Goal: Task Accomplishment & Management: Complete application form

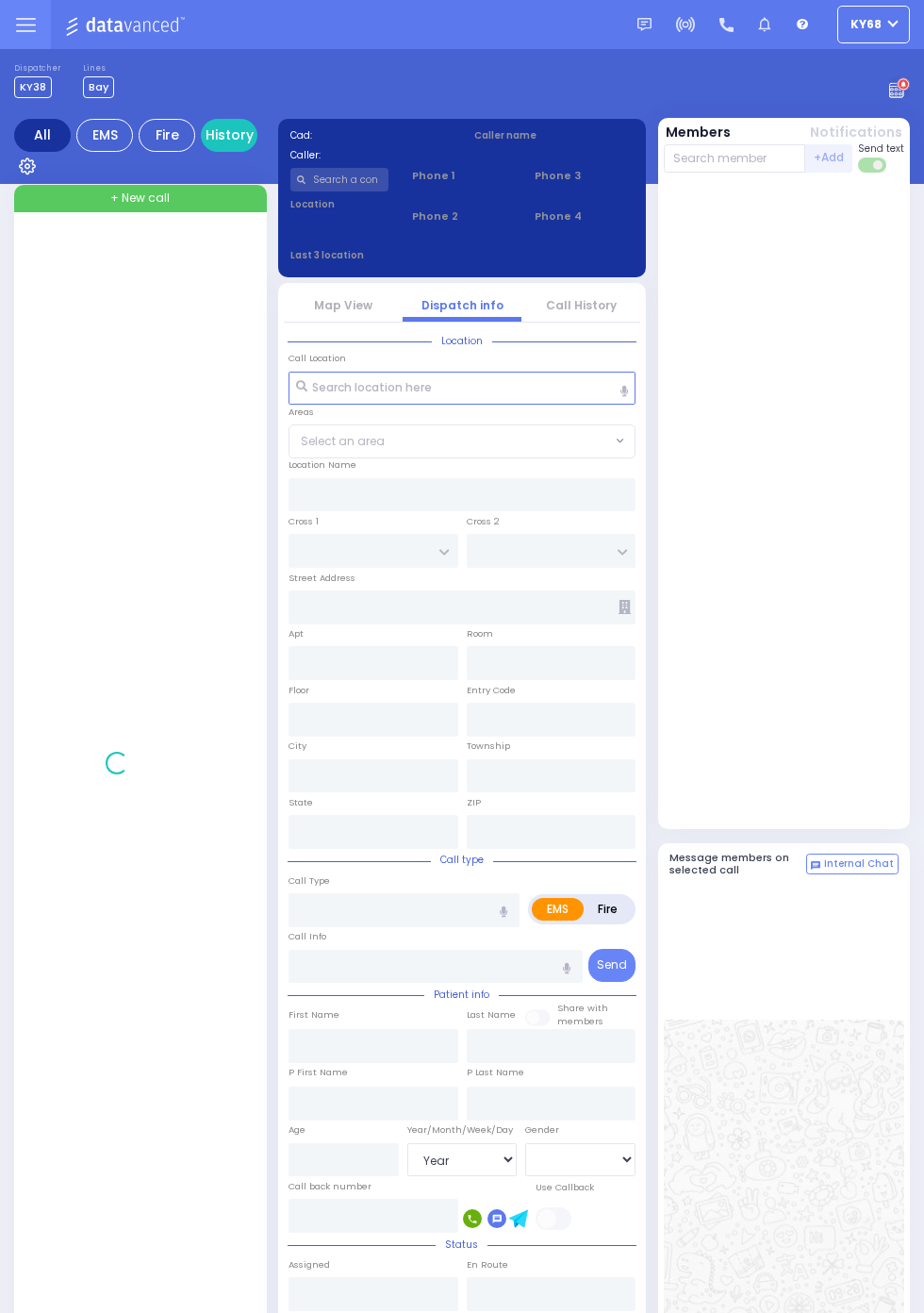
select select "Year"
select select "[DEMOGRAPHIC_DATA]"
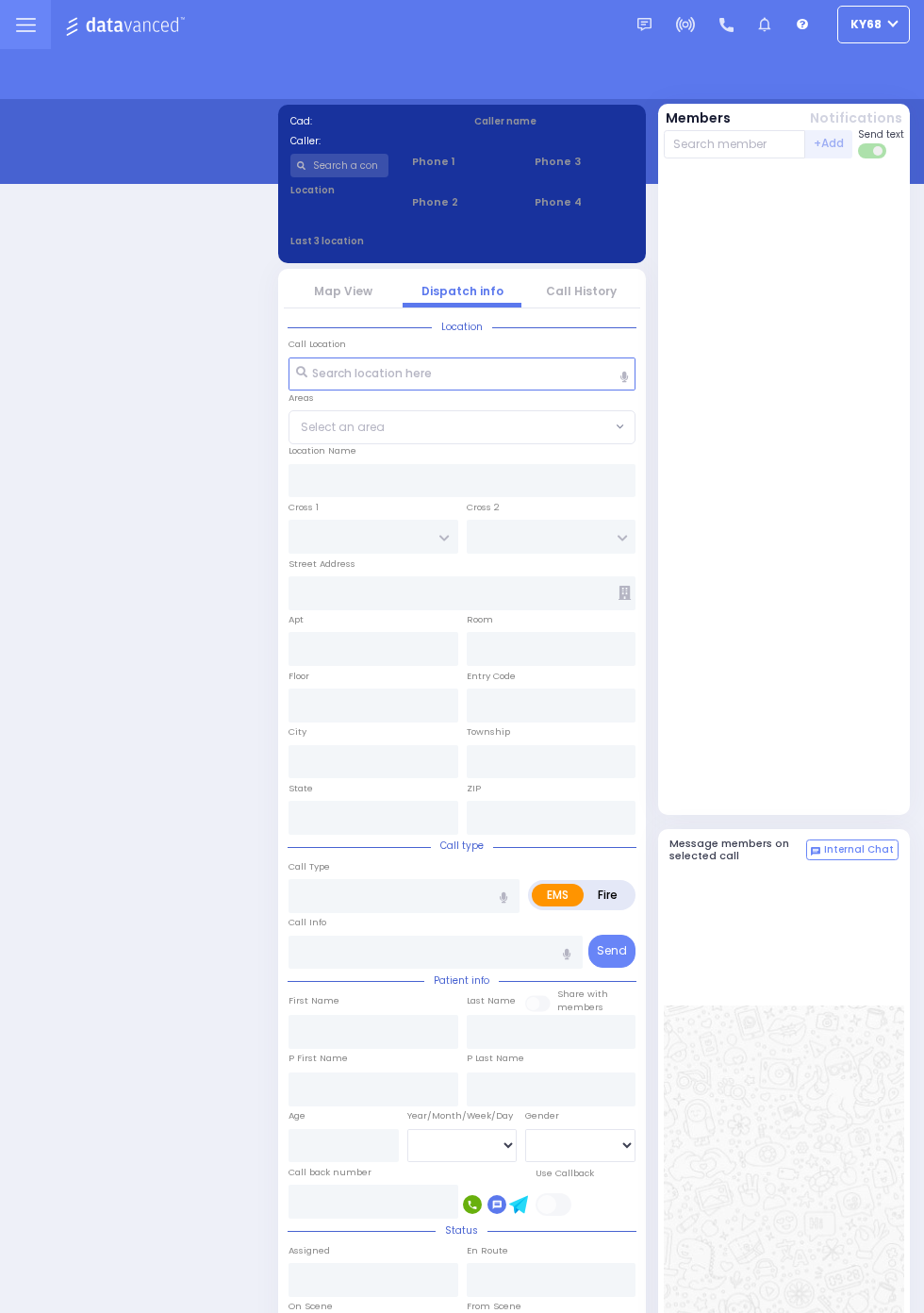
select select "12"
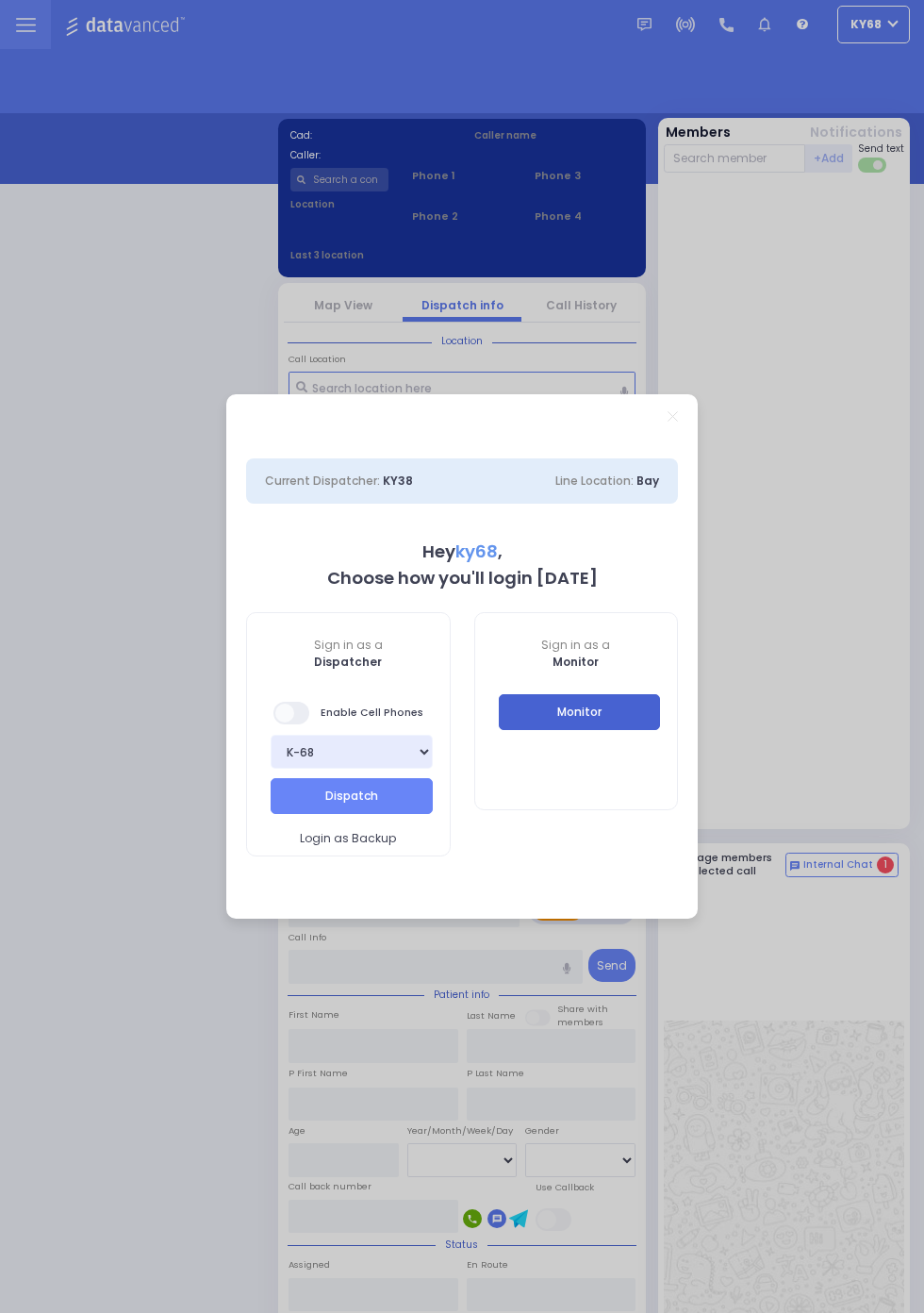
click at [595, 710] on button "Monitor" at bounding box center [580, 712] width 162 height 36
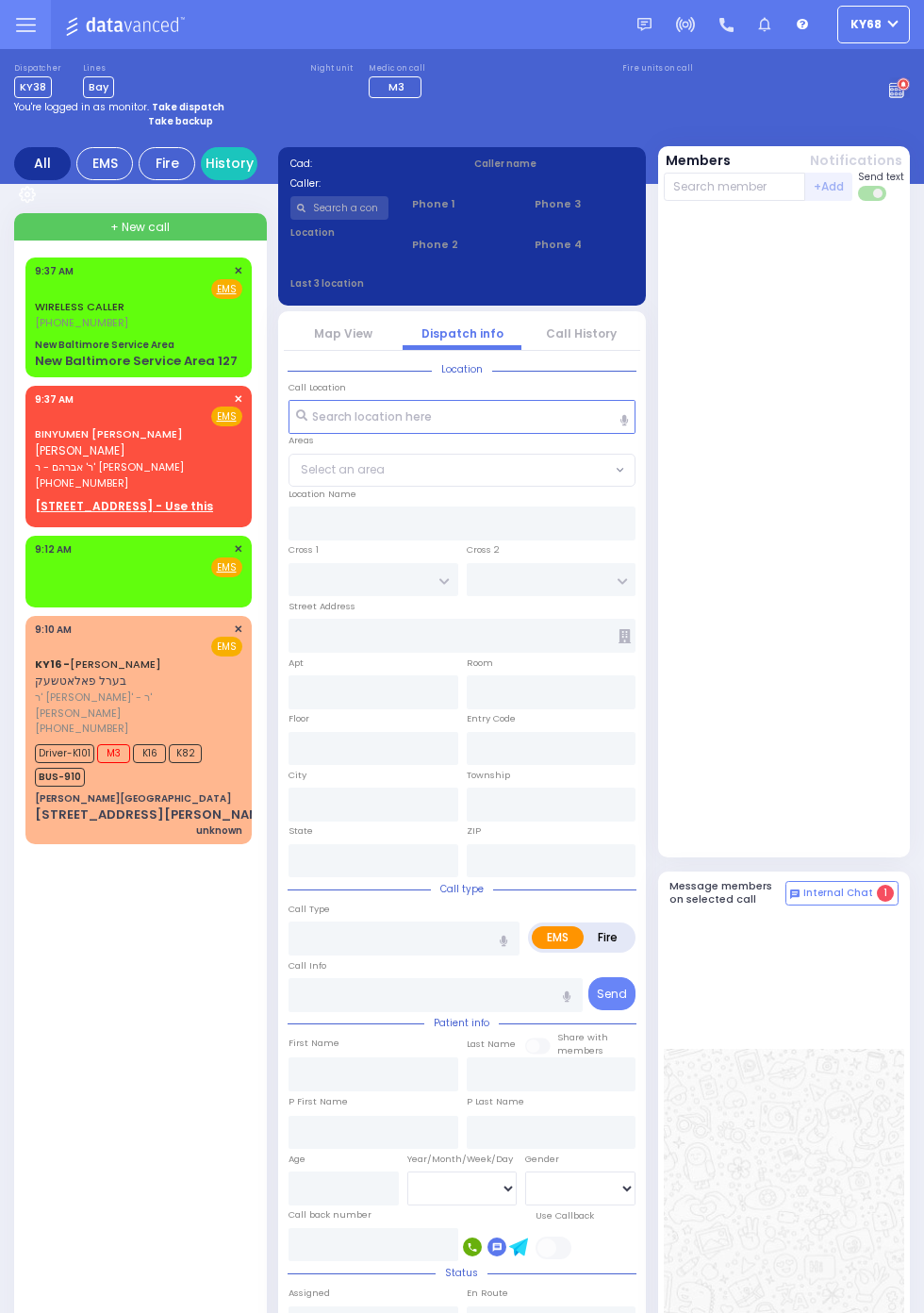
click at [56, 322] on span "[PHONE_NUMBER]" at bounding box center [81, 323] width 93 height 15
select select
radio input "true"
type input "30"
select select "Year"
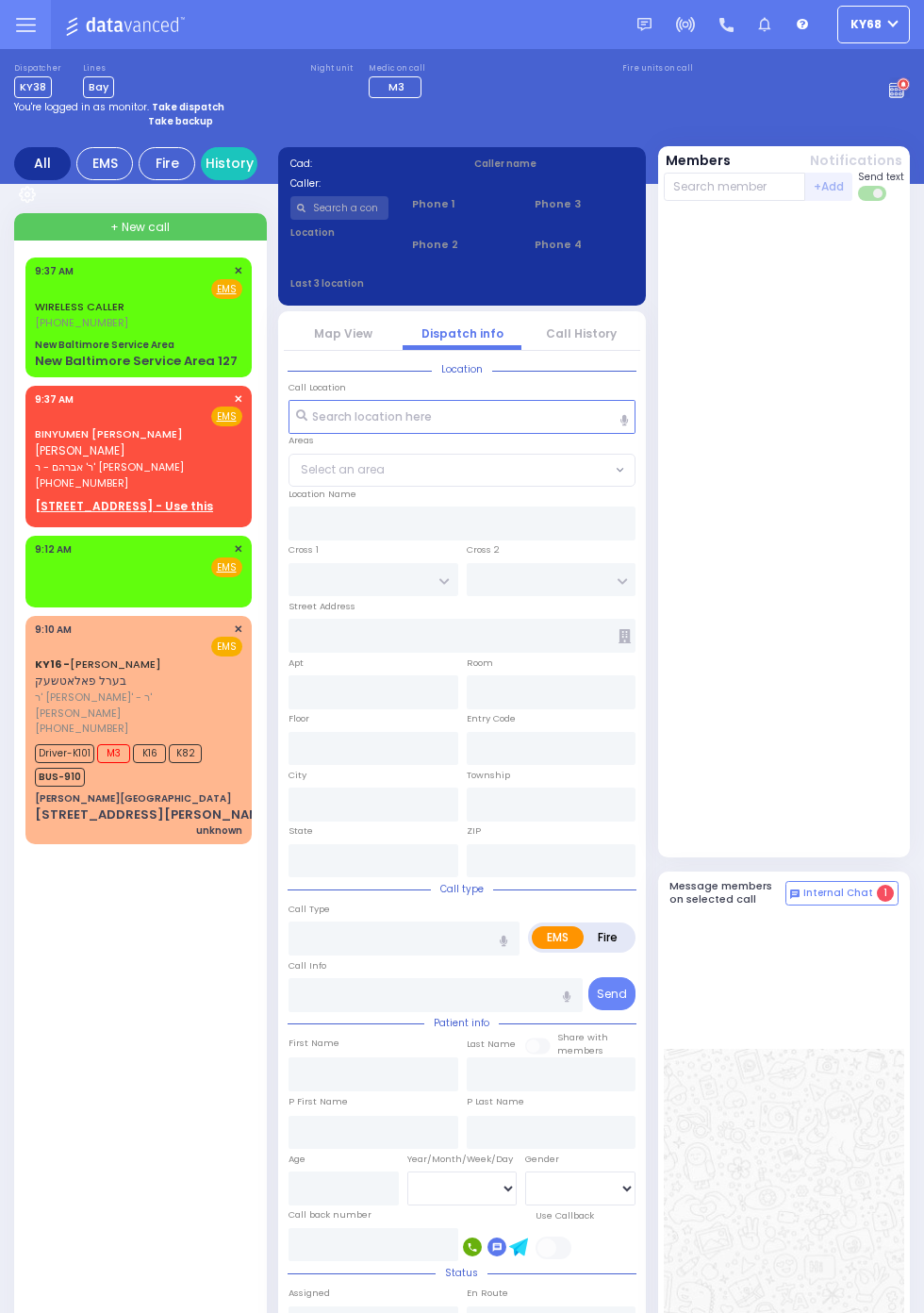
select select "[DEMOGRAPHIC_DATA]"
type input "09:37"
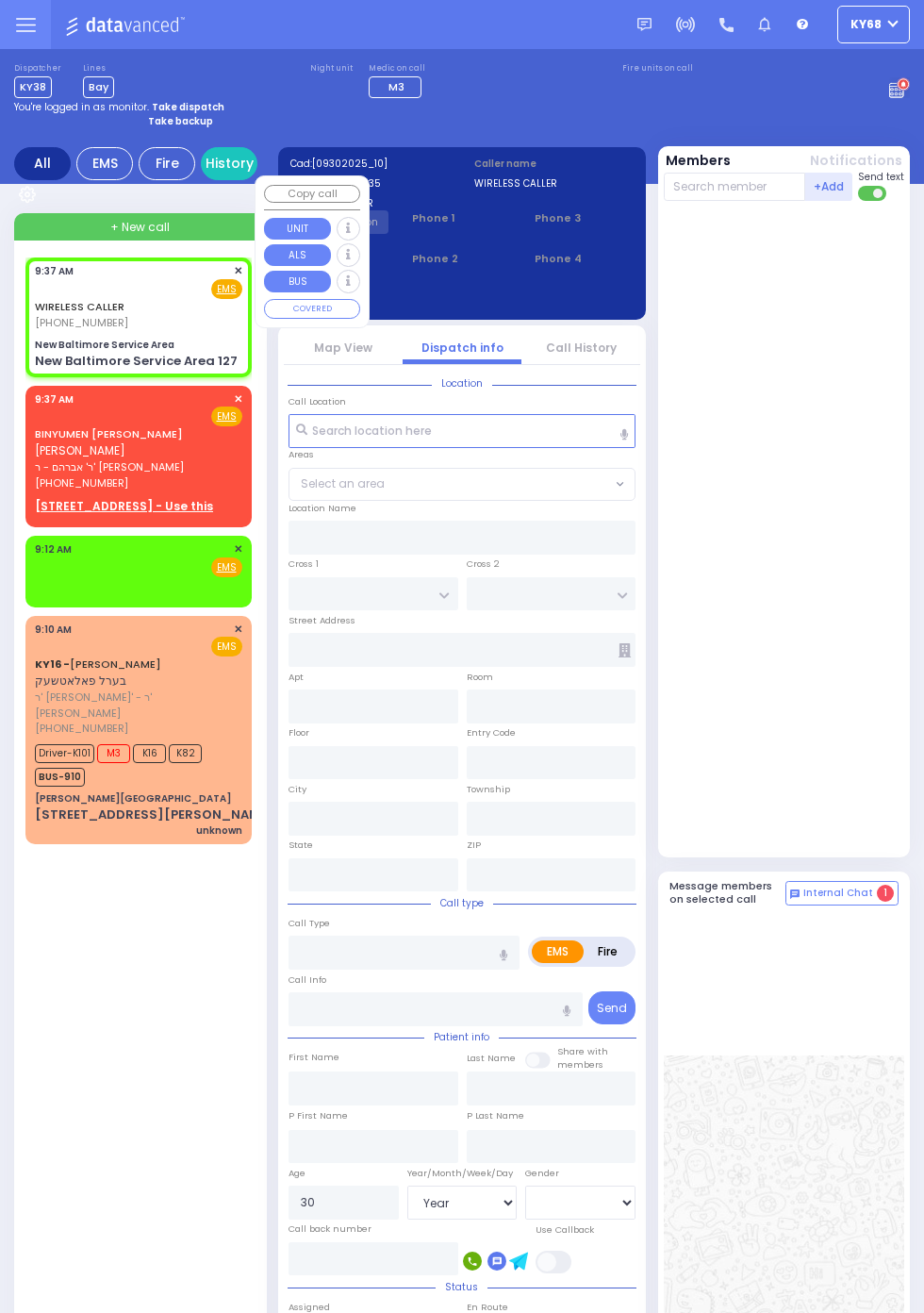
type input "New Baltimore Service Area"
type input "127"
type input "Hannacroix"
type input "New York"
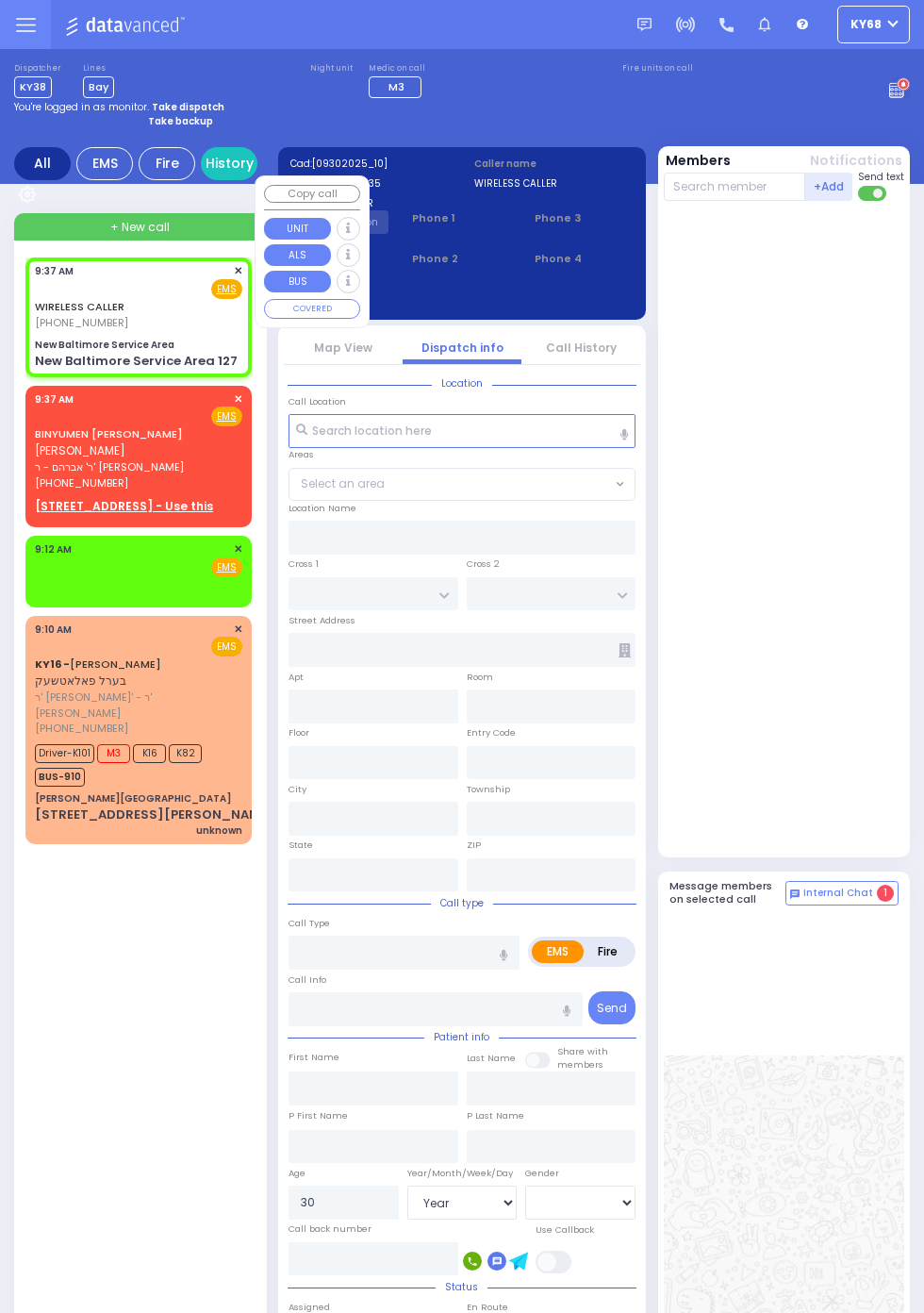
type input "12087"
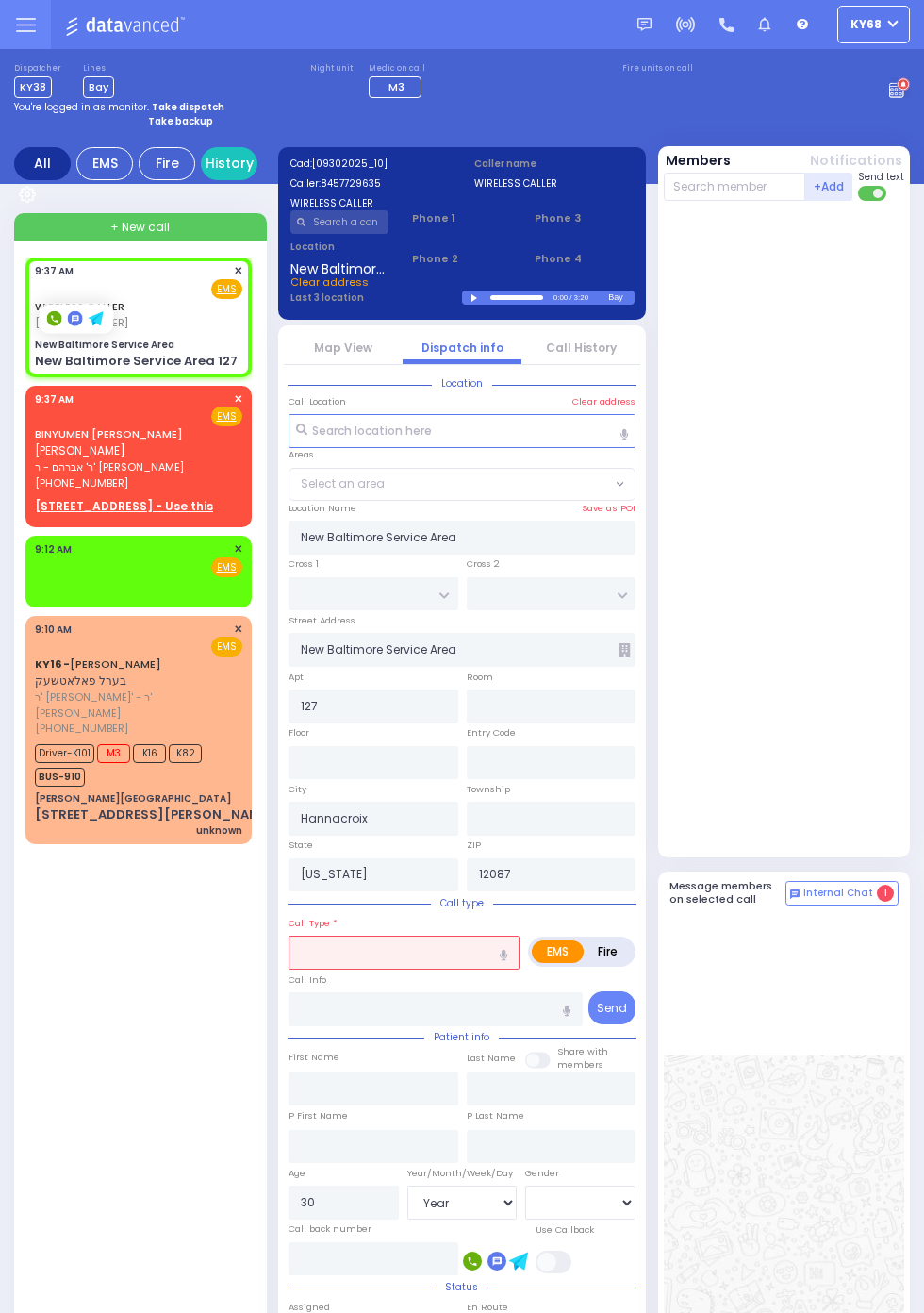
click at [844, 509] on div at bounding box center [786, 529] width 245 height 640
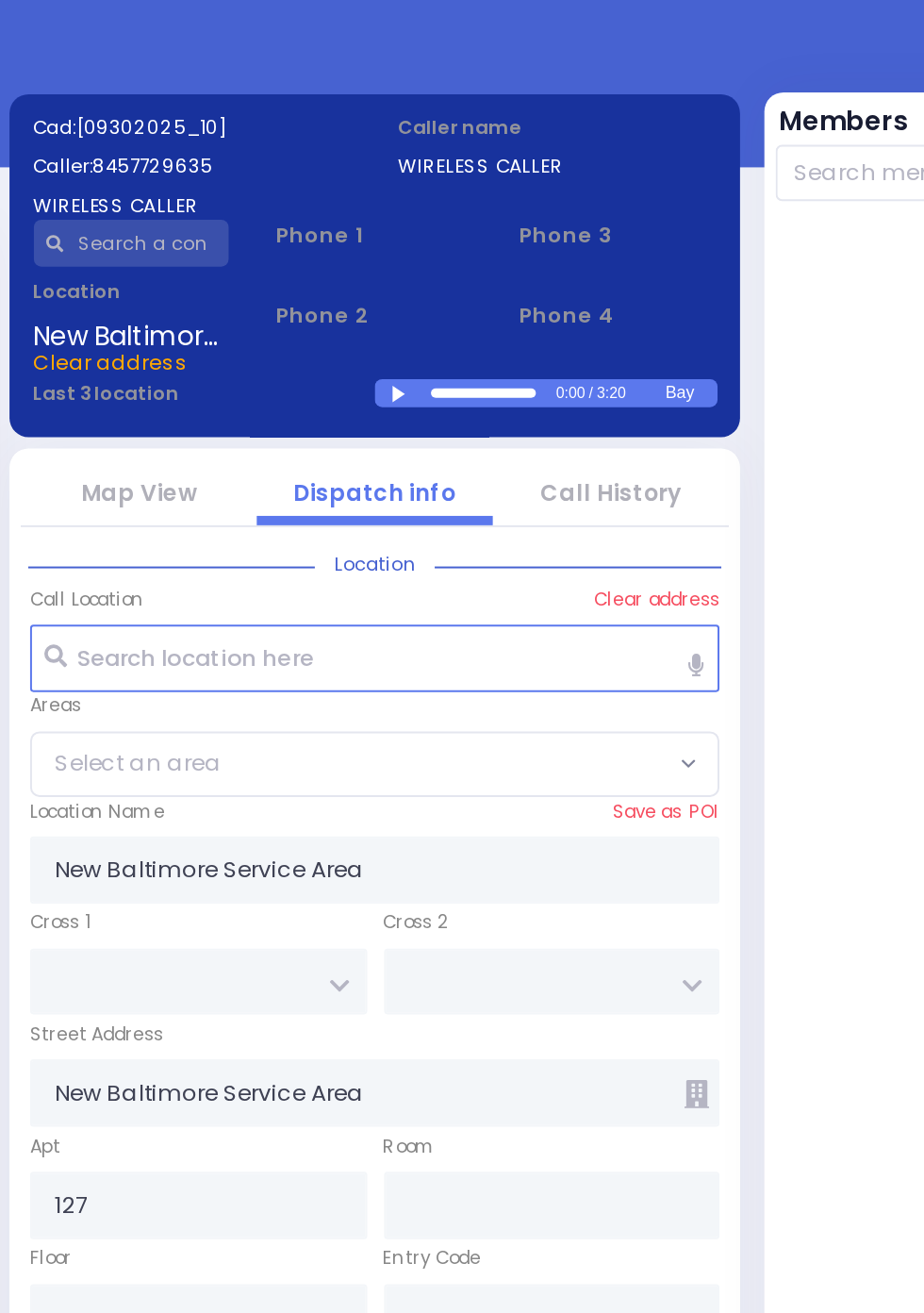
click at [481, 303] on div at bounding box center [476, 298] width 10 height 8
click at [506, 299] on div at bounding box center [516, 297] width 53 height 5
click at [734, 466] on div at bounding box center [786, 529] width 245 height 640
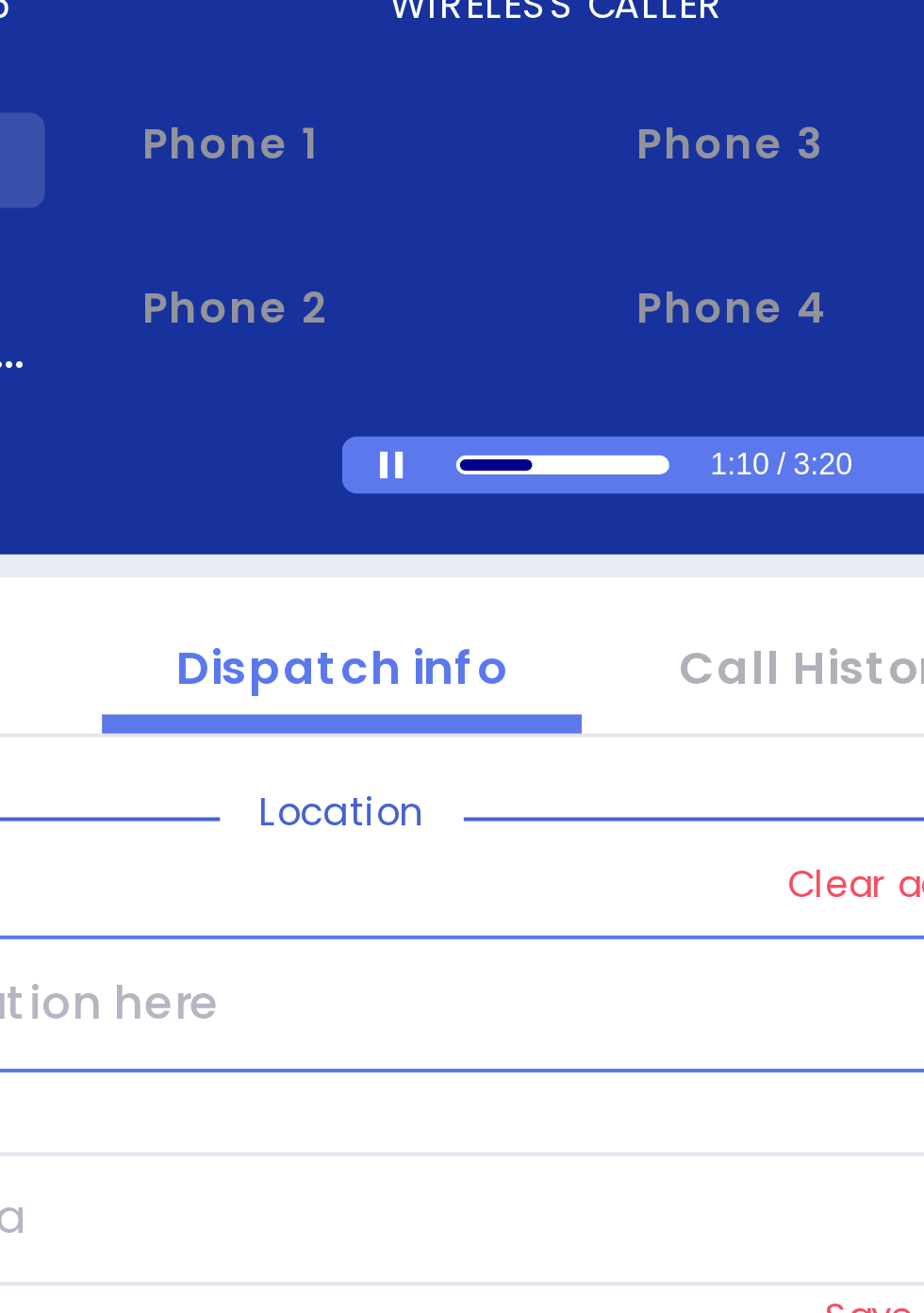
click at [496, 299] on div at bounding box center [499, 297] width 18 height 3
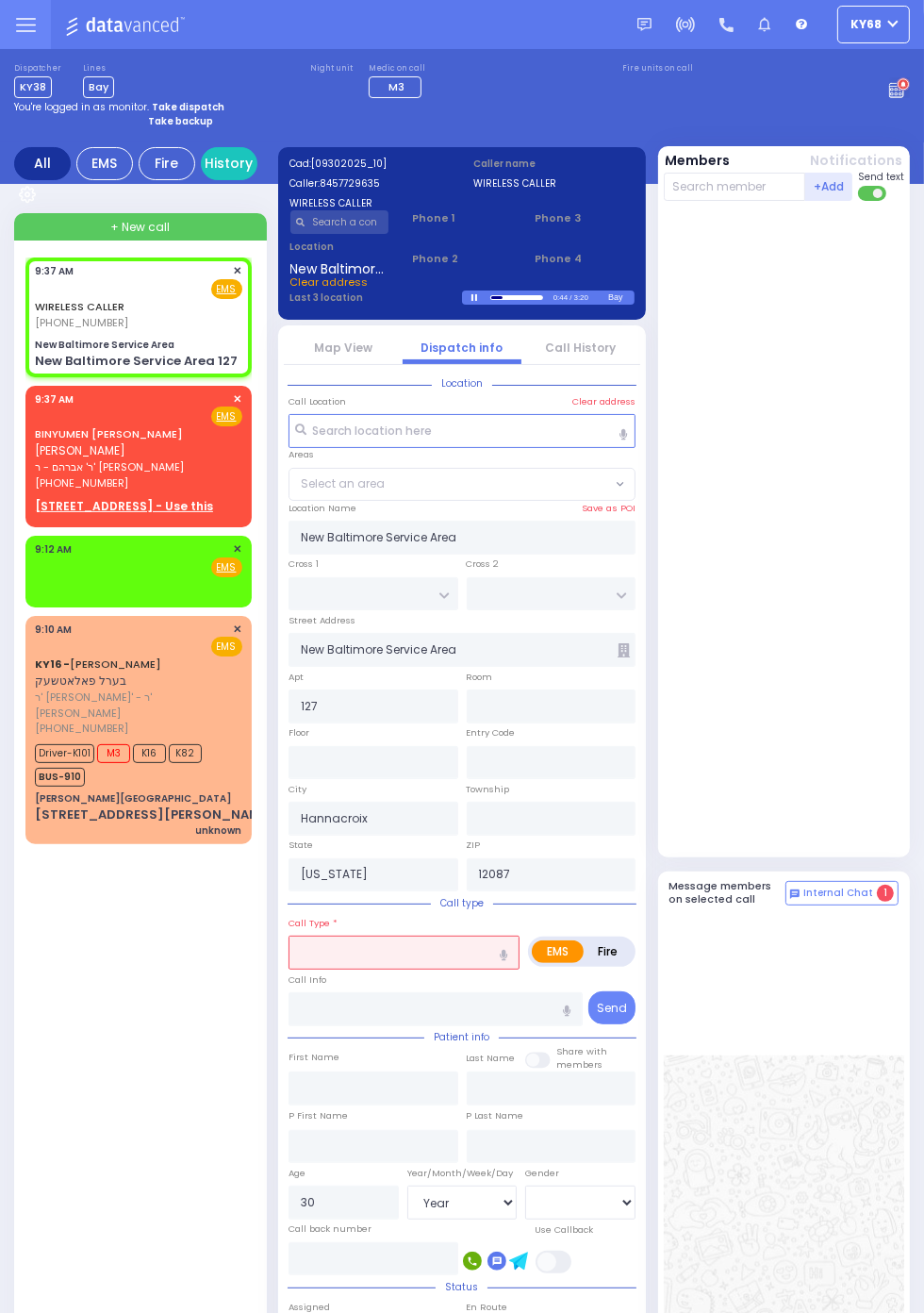
click at [616, 356] on link "Call History" at bounding box center [580, 347] width 71 height 16
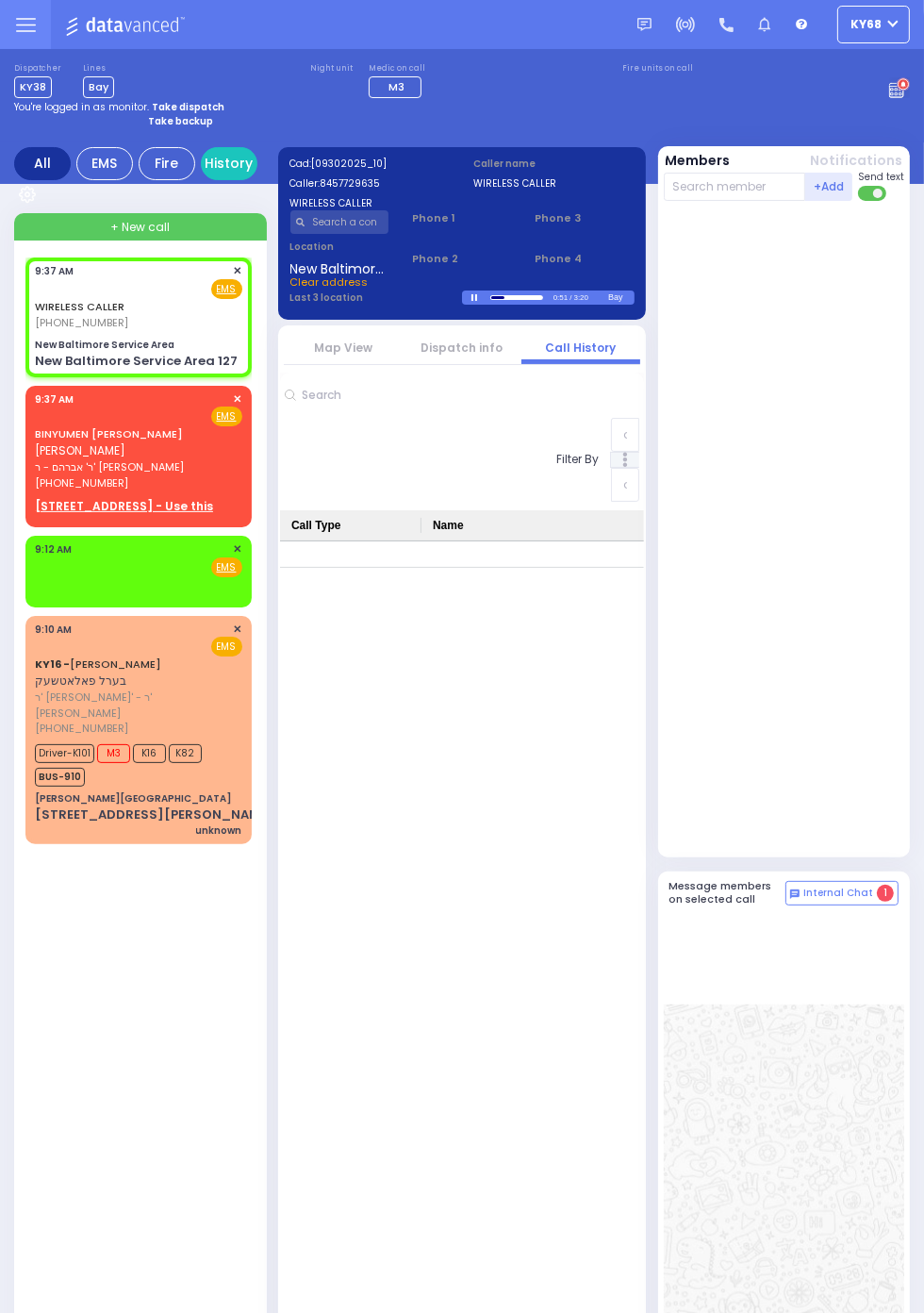
click at [467, 347] on link "Dispatch info" at bounding box center [462, 347] width 82 height 16
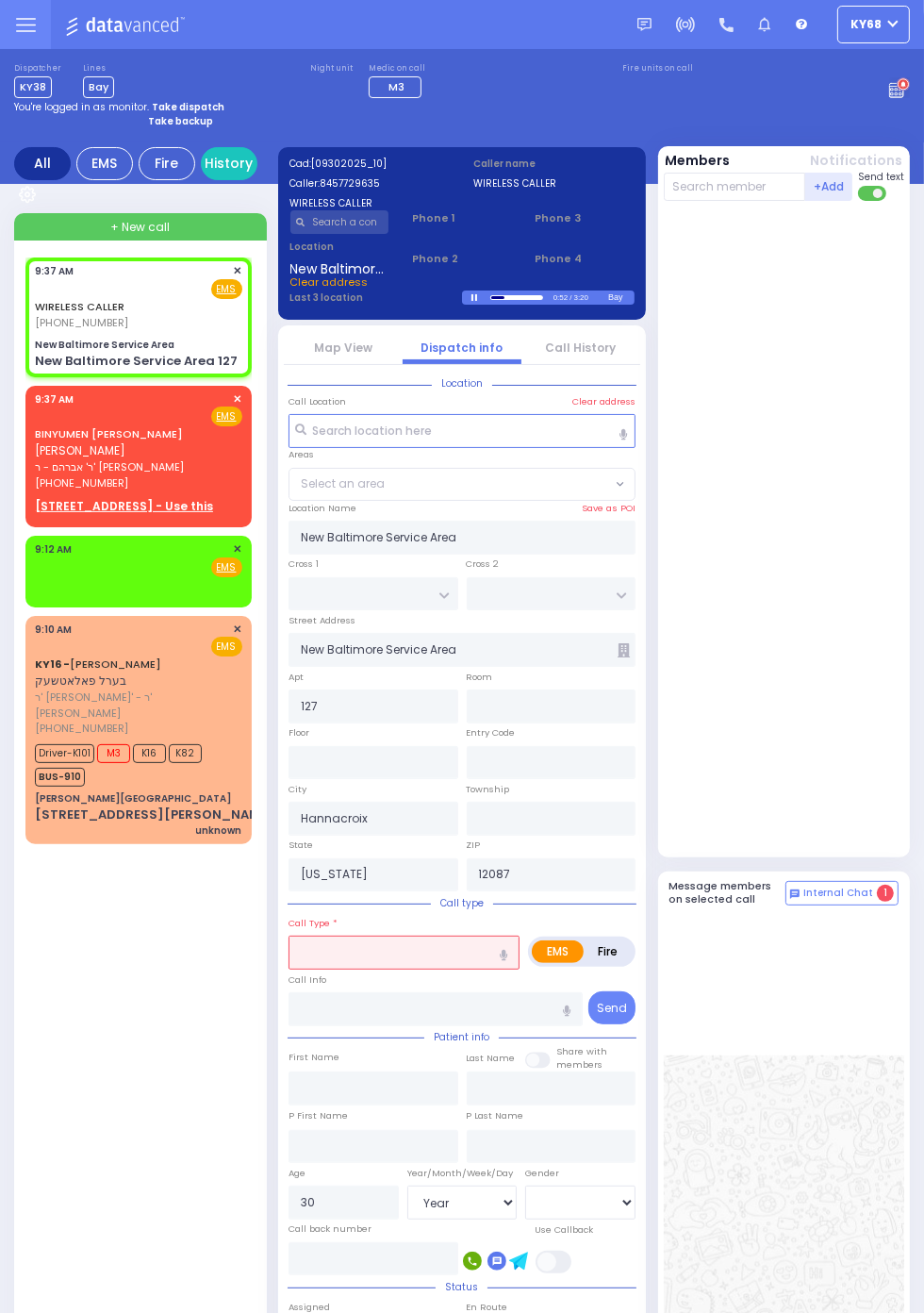
click at [373, 356] on link "Map View" at bounding box center [344, 347] width 59 height 16
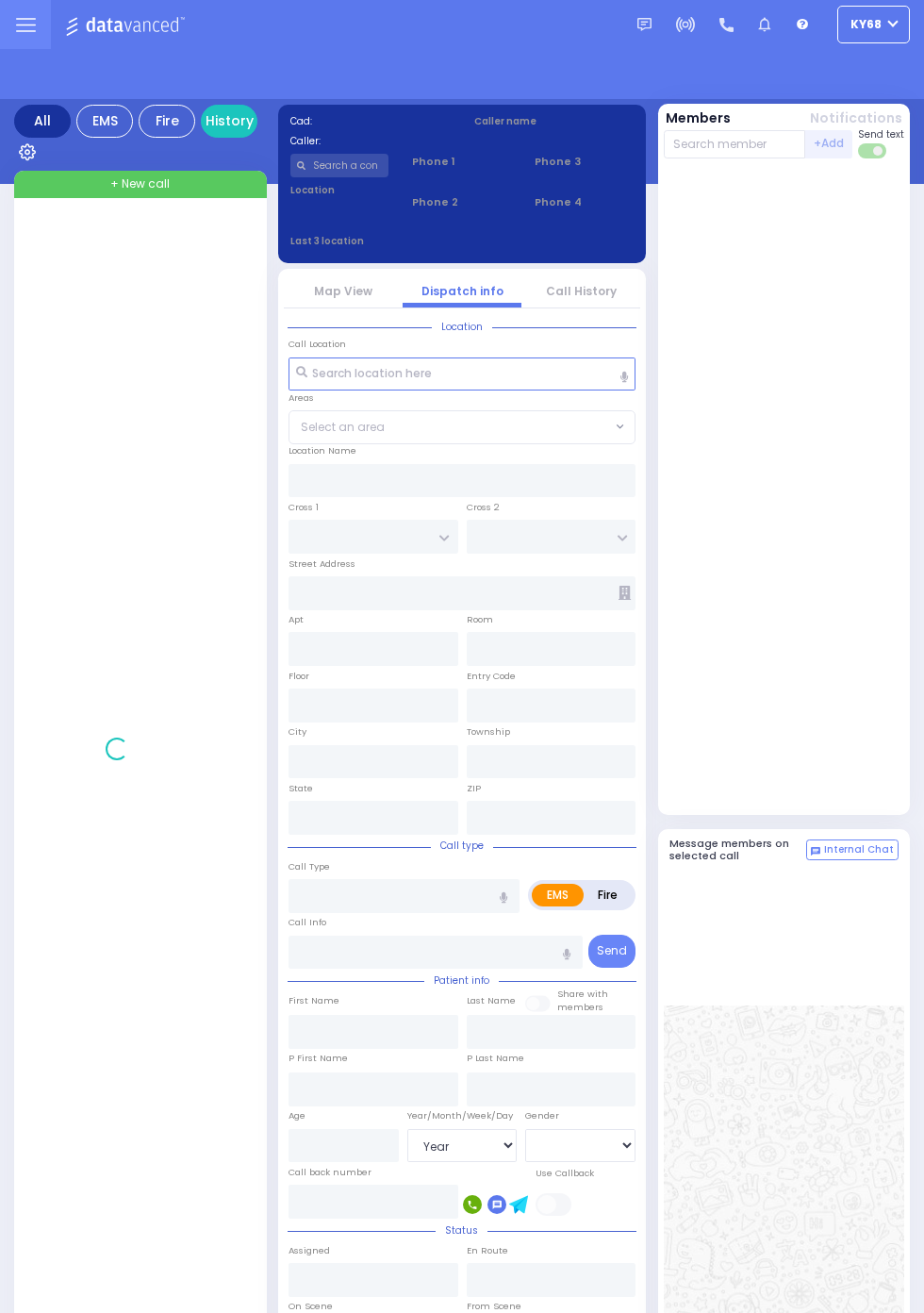
select select "Year"
select select "[DEMOGRAPHIC_DATA]"
